Goal: Information Seeking & Learning: Learn about a topic

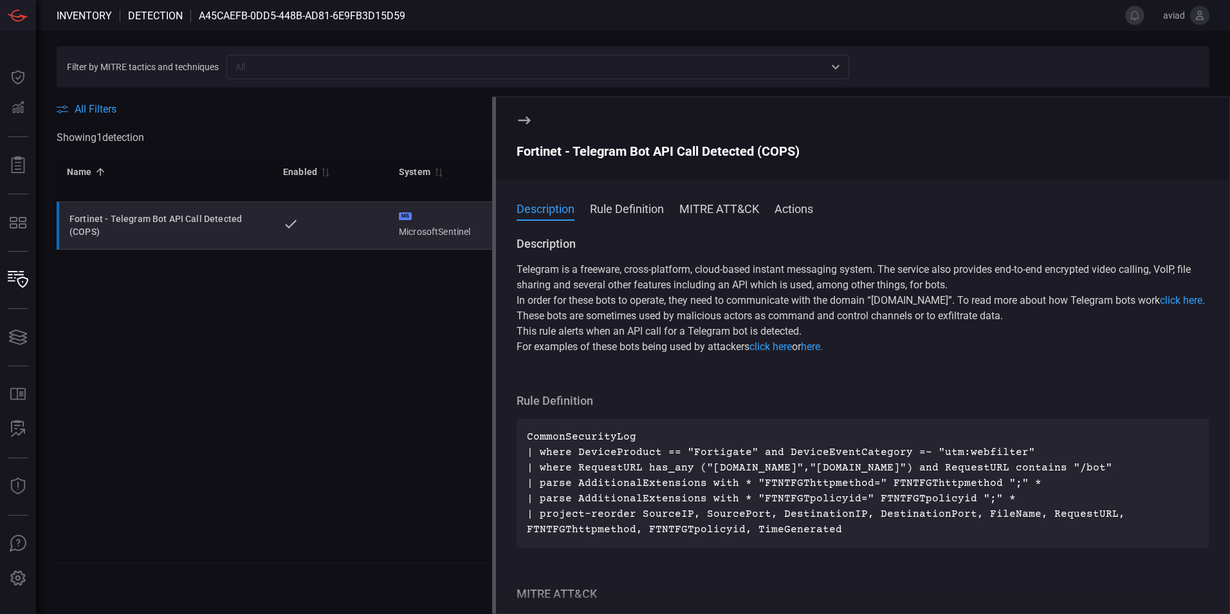
click at [531, 118] on icon at bounding box center [523, 120] width 15 height 15
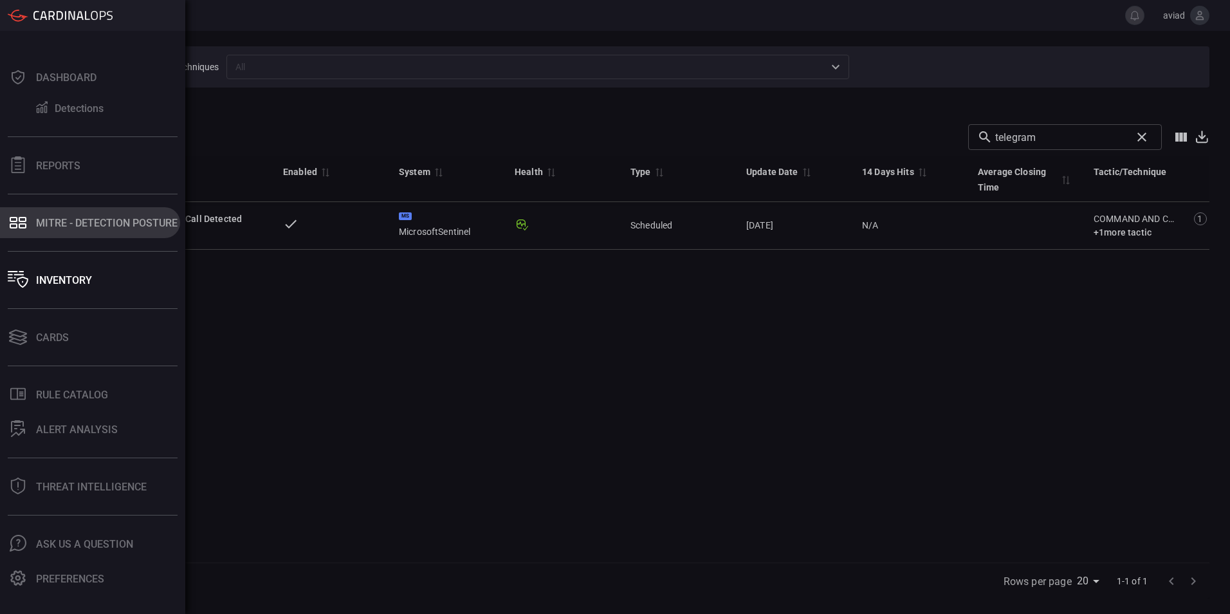
click at [57, 210] on button "MITRE - Detection Posture" at bounding box center [90, 222] width 180 height 31
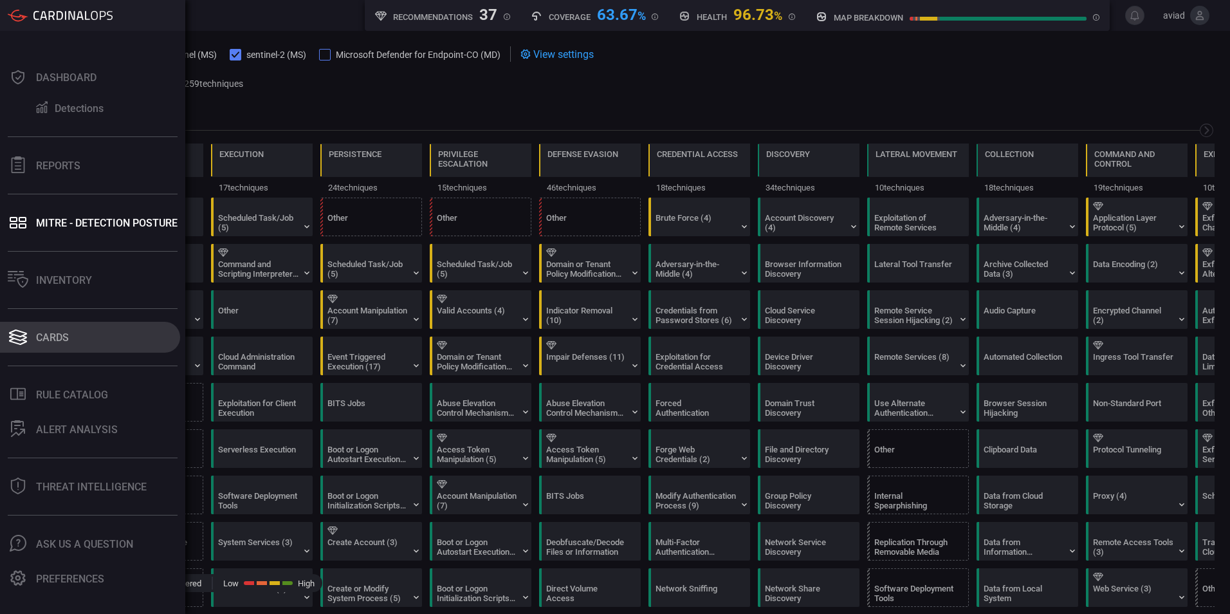
click at [46, 345] on button "Cards" at bounding box center [90, 337] width 180 height 31
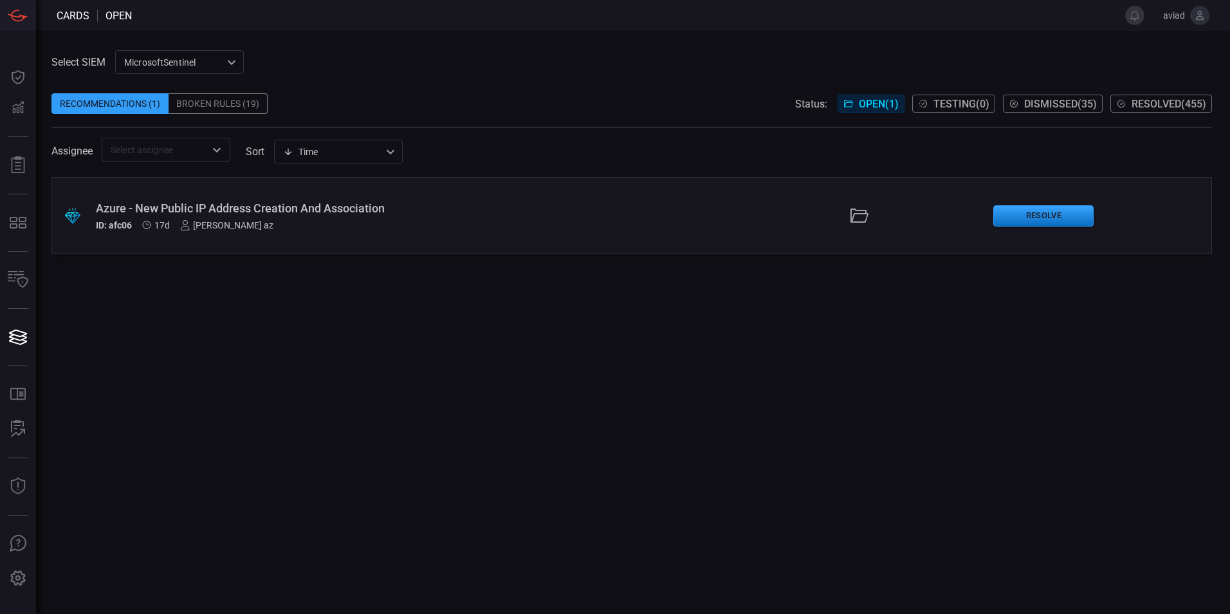
click at [201, 55] on div "MicrosoftSentinel 11c42ee3-b155-483d-a504-5846815c378e ​" at bounding box center [179, 62] width 129 height 24
click at [203, 122] on ul "MicrosoftSentinel sentinel-2" at bounding box center [180, 100] width 129 height 53
click at [199, 109] on li "sentinel-2" at bounding box center [180, 110] width 129 height 21
